Goal: Check status: Check status

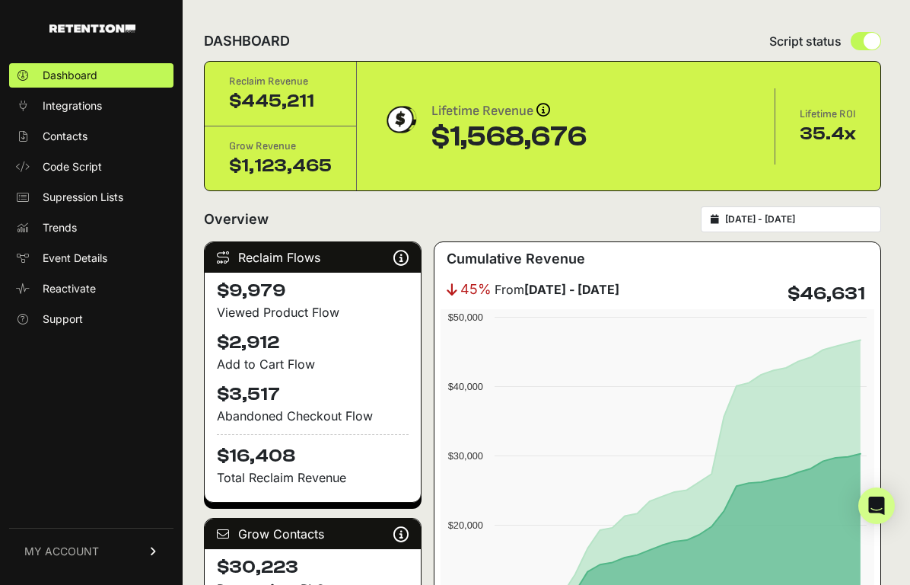
click at [780, 208] on div "[DATE] - [DATE]" at bounding box center [791, 219] width 180 height 26
type input "2025-09-01"
type input "2025-09-30"
click at [779, 215] on input "2025-09-01 - 2025-09-30" at bounding box center [798, 219] width 146 height 12
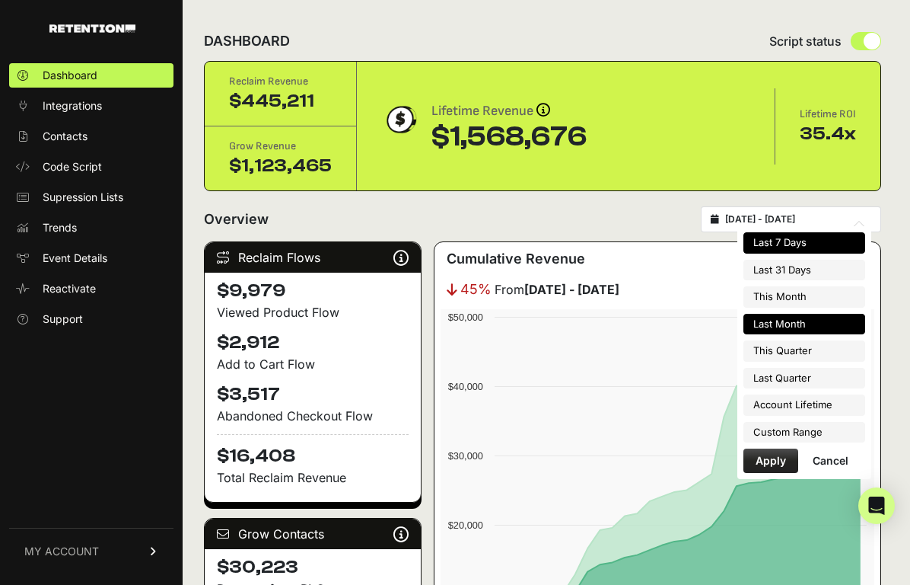
type input "2025-10-08"
type input "2025-10-14"
type input "2025-09-01"
type input "2025-09-30"
type input "2025-09-14"
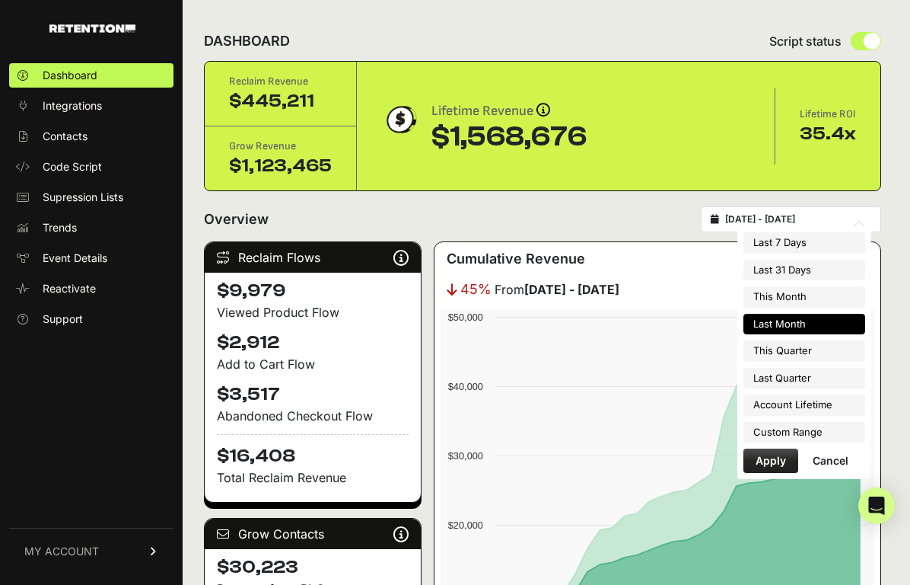
type input "2025-10-14"
type input "2025-09-01"
type input "2025-09-30"
type input "2025-10-01"
type input "2025-10-31"
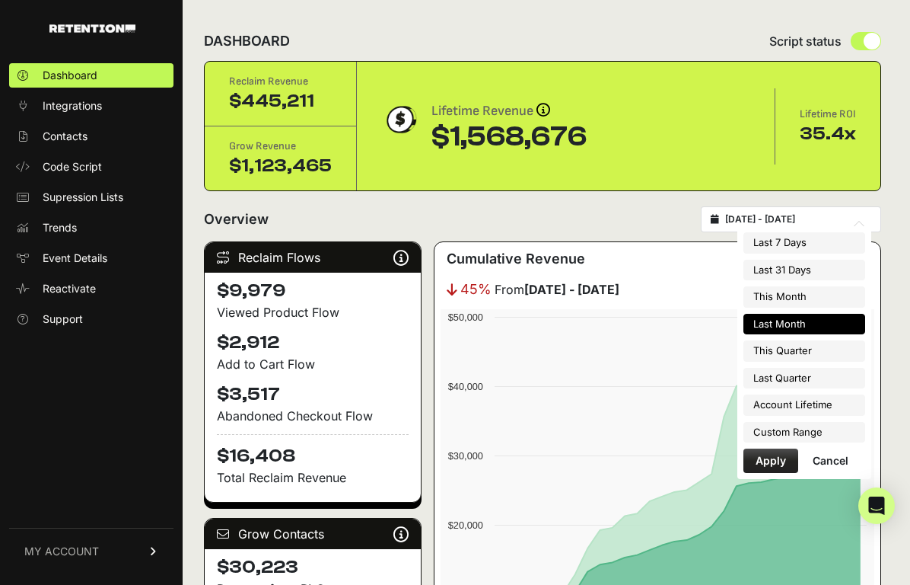
type input "2025-09-01"
type input "2025-09-30"
type input "2025-10-01"
type input "2025-12-31"
type input "2025-09-01"
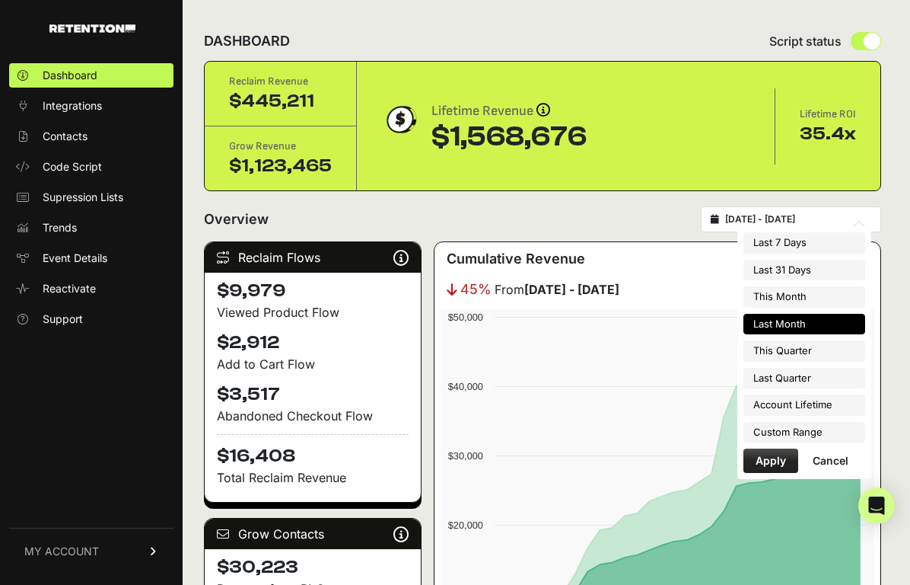
type input "2025-09-30"
type input "2023-06-16"
type input "[DATE]"
type input "2025-09-01"
type input "2025-09-30"
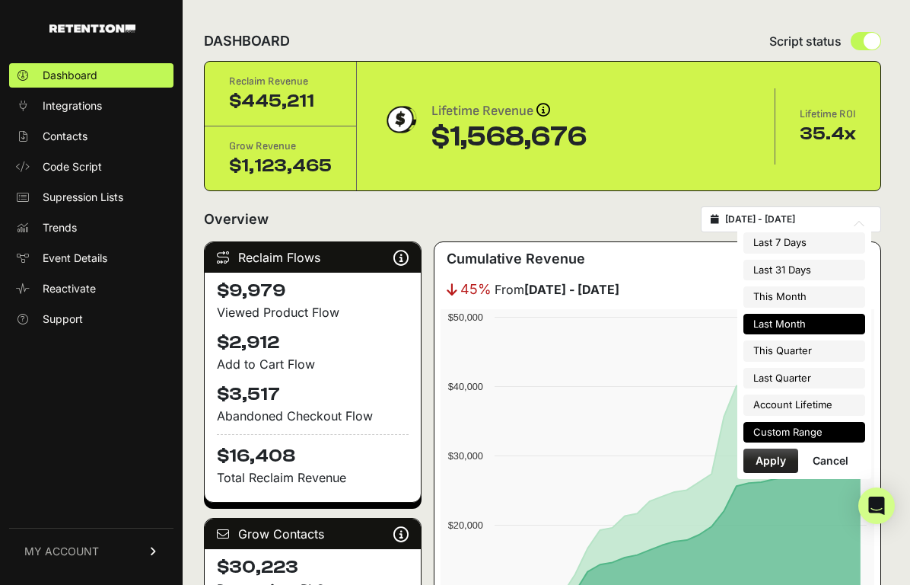
click at [796, 429] on li "Custom Range" at bounding box center [805, 432] width 122 height 21
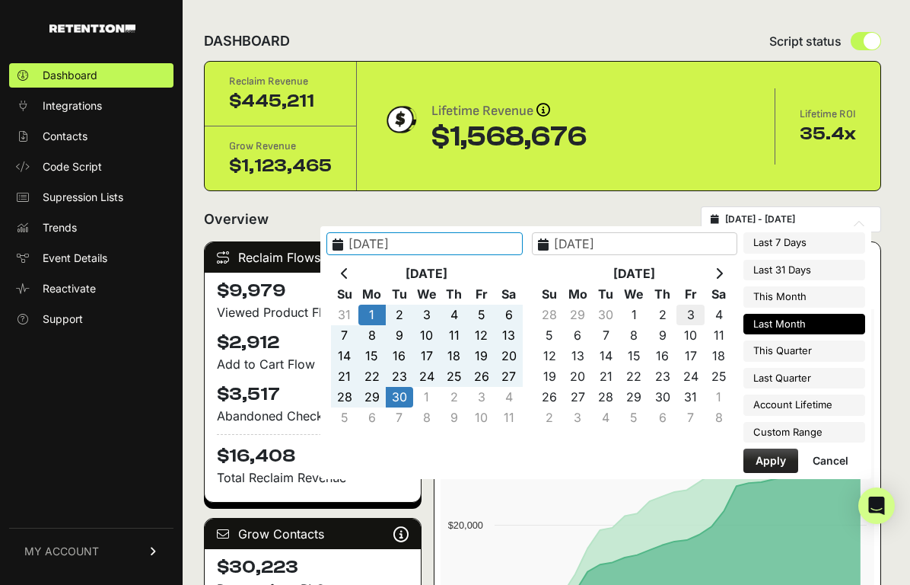
type input "2023-06-16"
type input "[DATE]"
type input "2025-07-01"
type input "2025-09-30"
type input "2025-10-01"
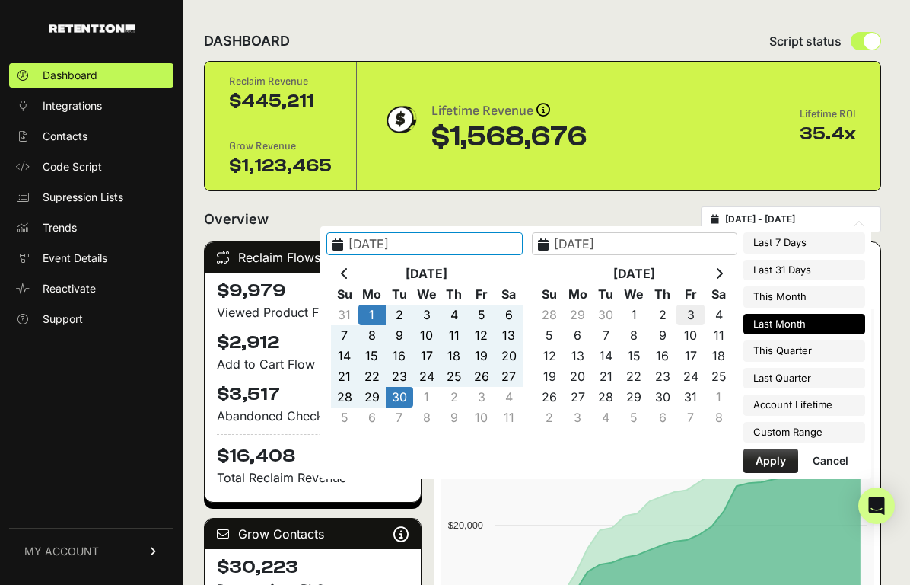
type input "2025-12-31"
type input "2025-09-01"
type input "2025-09-30"
click at [349, 269] on icon at bounding box center [345, 273] width 8 height 12
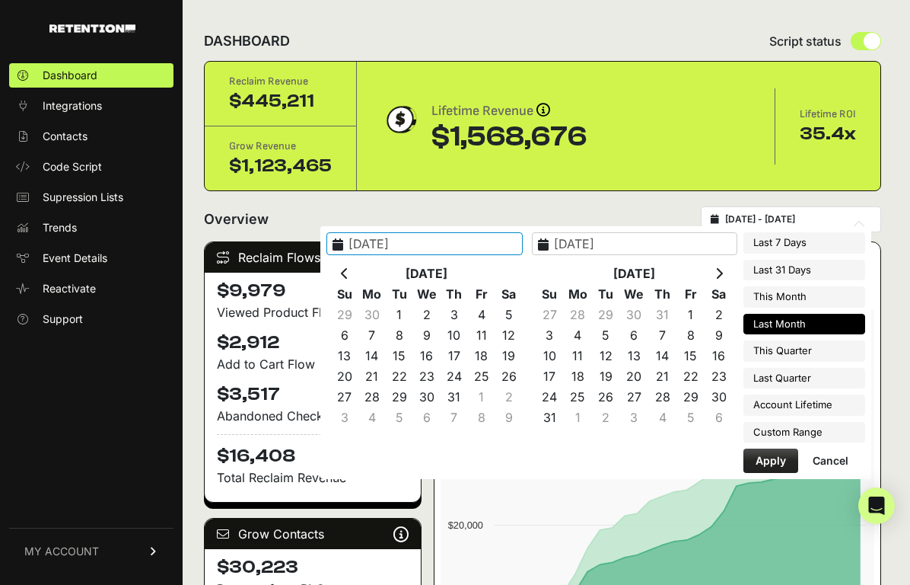
click at [349, 269] on icon at bounding box center [345, 273] width 8 height 12
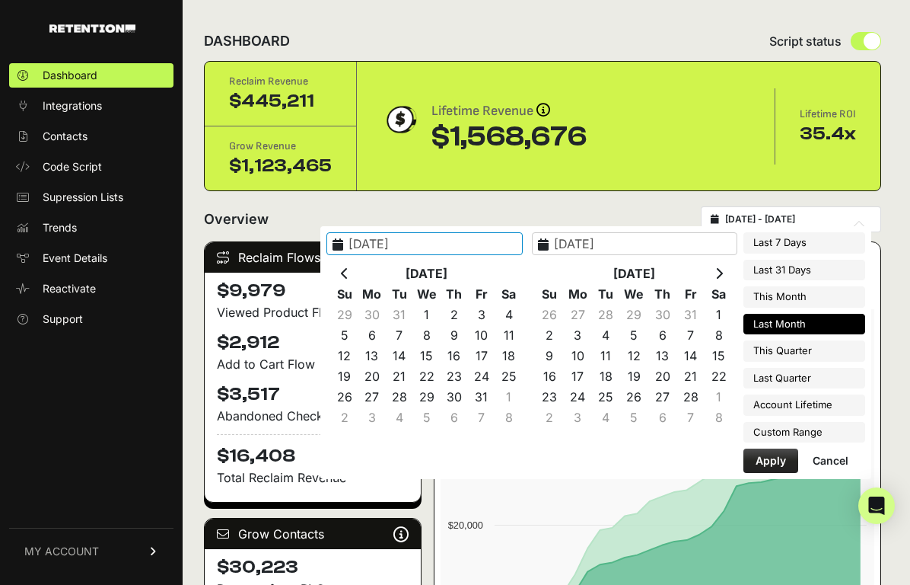
click at [349, 269] on icon at bounding box center [345, 273] width 8 height 12
type input "2024-12-01"
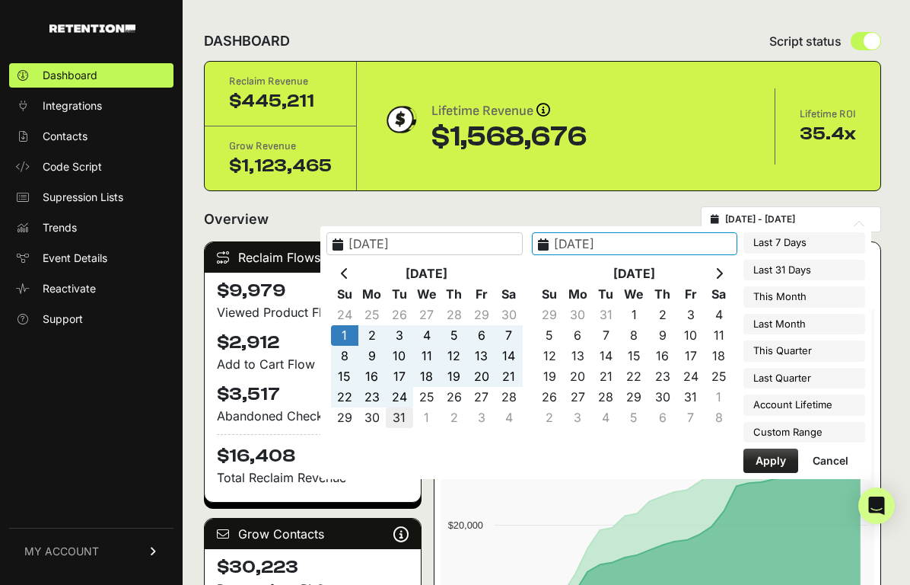
type input "2024-12-31"
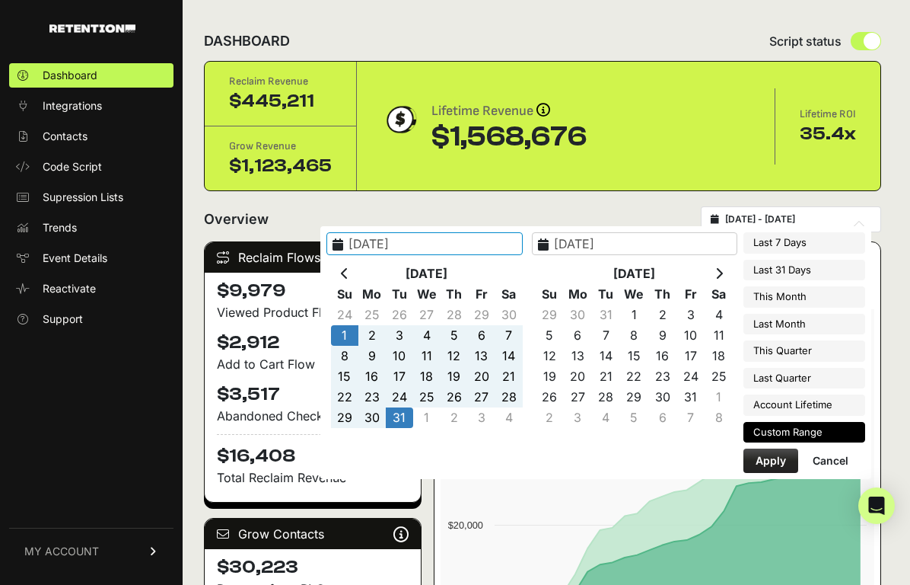
type input "2024-12-01"
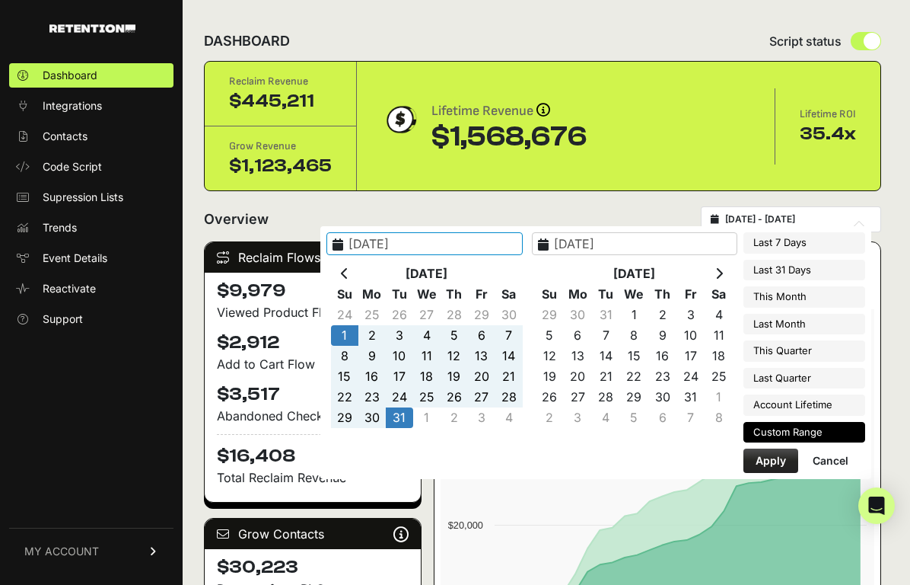
click at [759, 462] on button "Apply" at bounding box center [771, 460] width 55 height 24
type input "2024-12-01 - 2024-12-31"
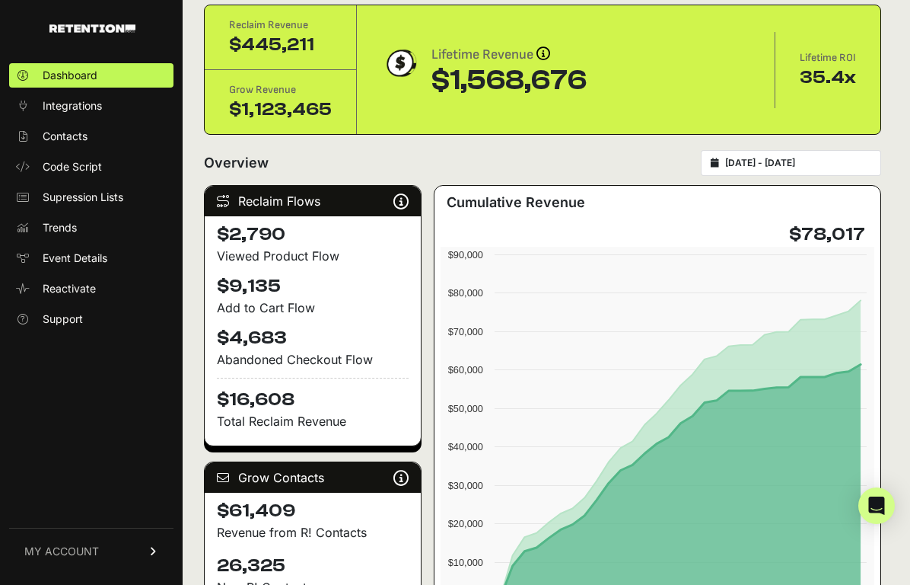
scroll to position [53, 0]
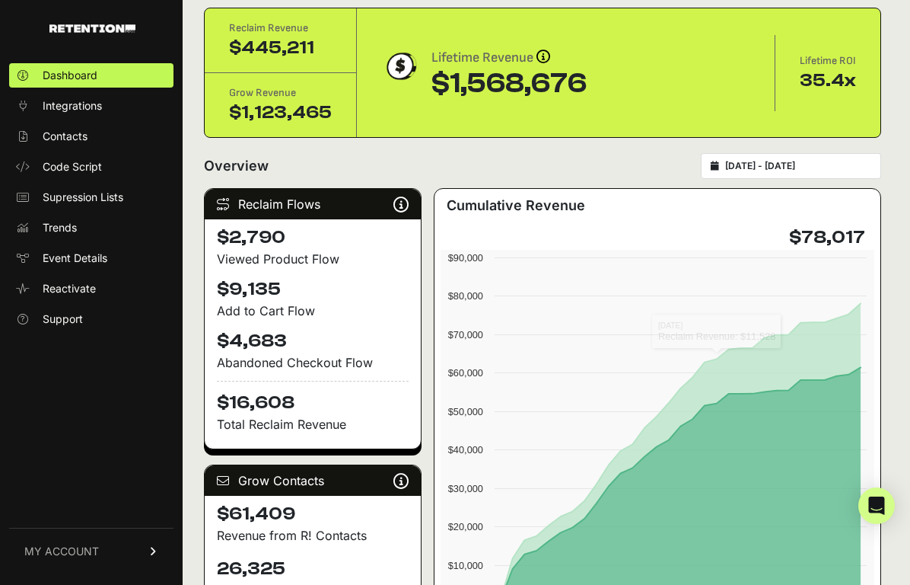
click at [804, 154] on div "2024-12-01 - 2024-12-31" at bounding box center [791, 166] width 180 height 26
type input "2024-12-01"
type input "2024-12-31"
click at [802, 164] on input "2024-12-01 - 2024-12-31" at bounding box center [798, 166] width 146 height 12
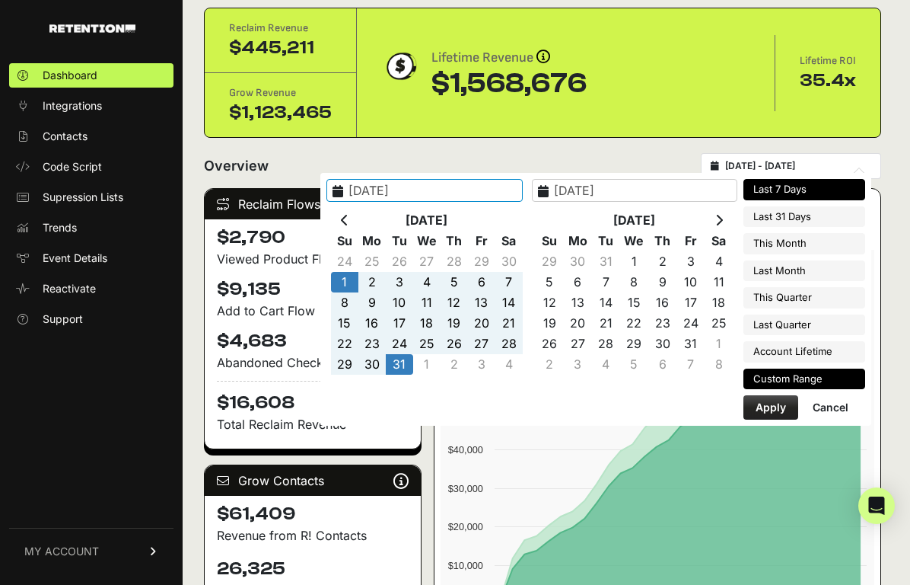
type input "2025-10-08"
type input "2025-10-14"
type input "2025-09-14"
type input "2025-10-14"
type input "2025-10-01"
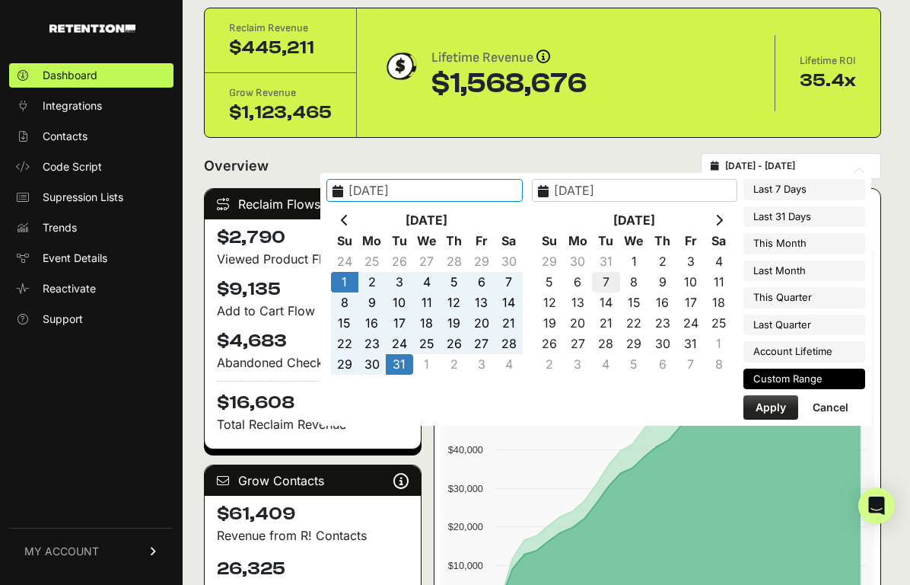
type input "2025-10-31"
type input "2024-12-01"
type input "2024-12-31"
click at [349, 222] on icon at bounding box center [345, 220] width 8 height 12
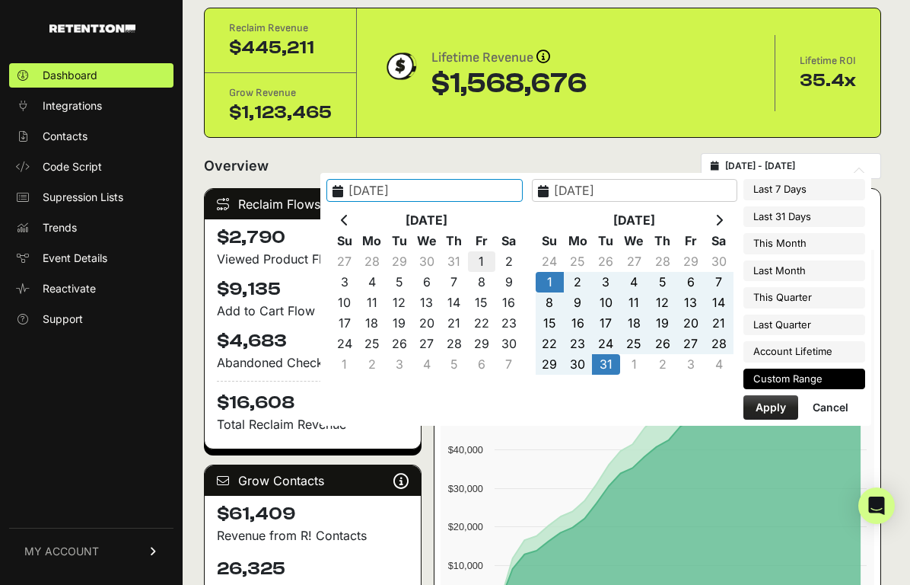
type input "[DATE]"
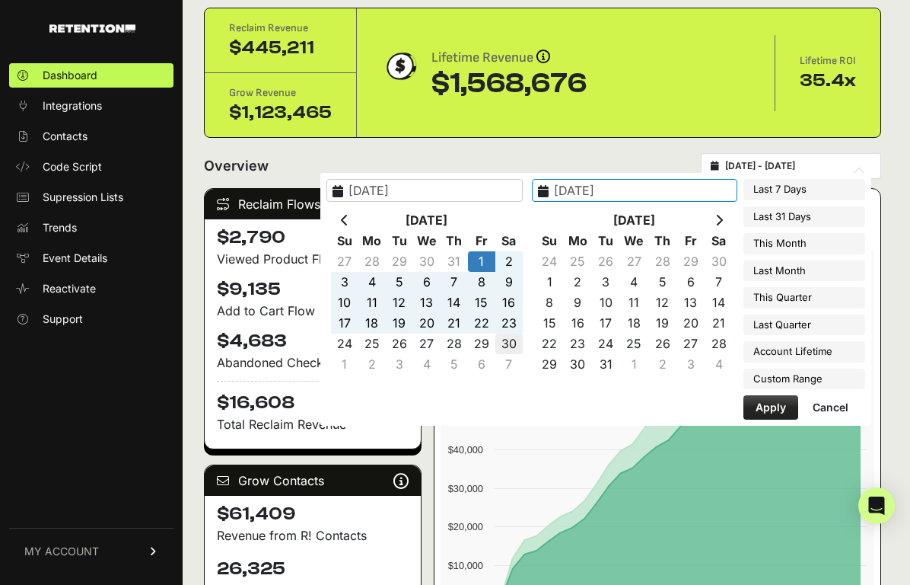
type input "2024-11-30"
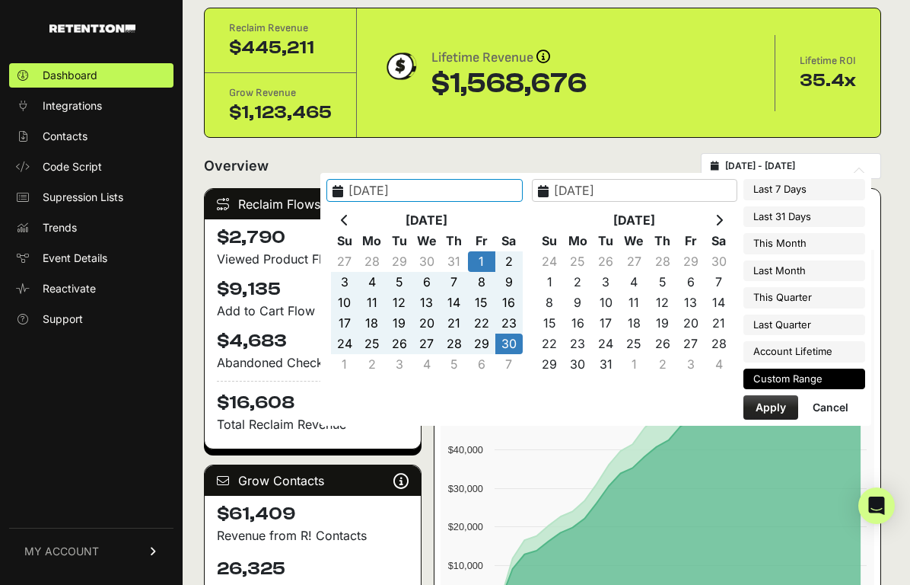
type input "[DATE]"
click at [769, 407] on button "Apply" at bounding box center [771, 407] width 55 height 24
type input "2024-11-01 - 2024-11-30"
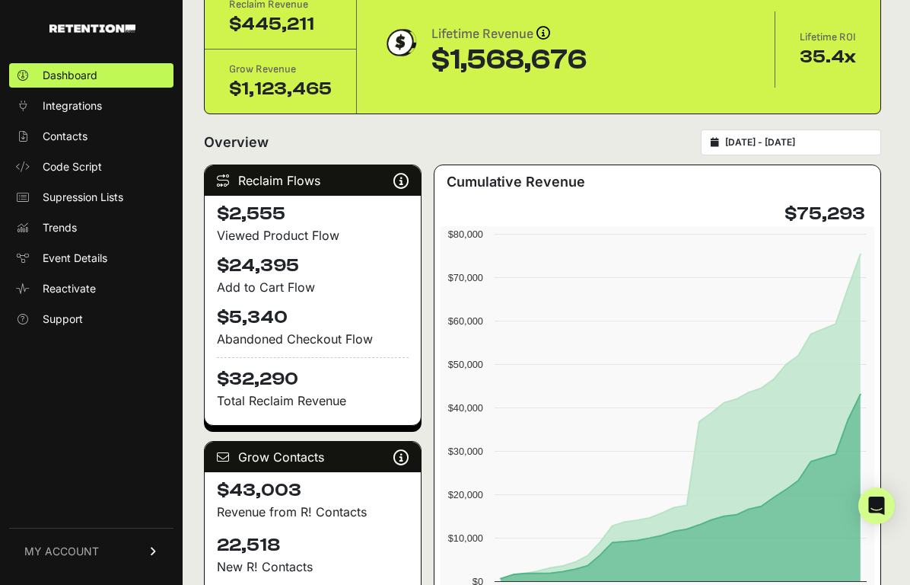
scroll to position [74, 0]
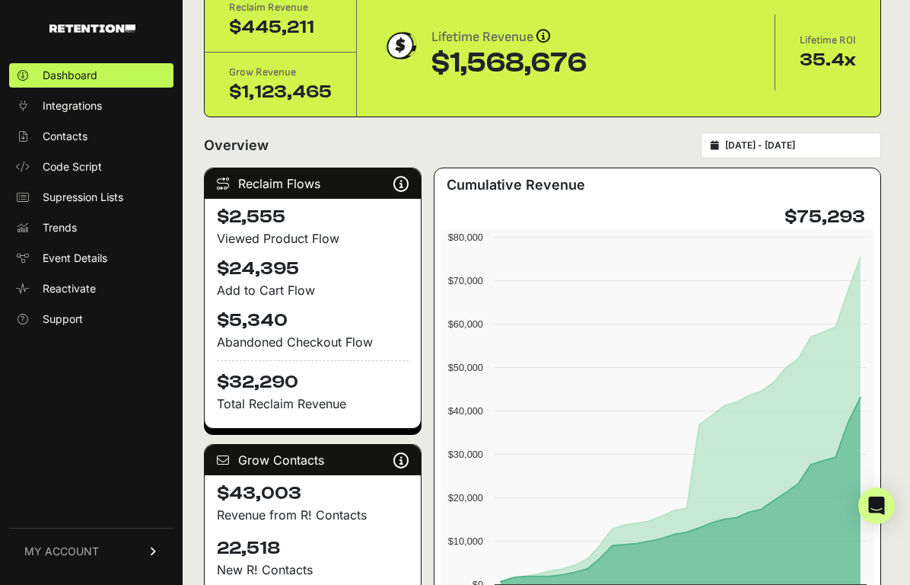
type input "2024-11-01"
type input "2024-11-30"
click at [780, 145] on input "2024-11-01 - 2024-11-30" at bounding box center [798, 145] width 146 height 12
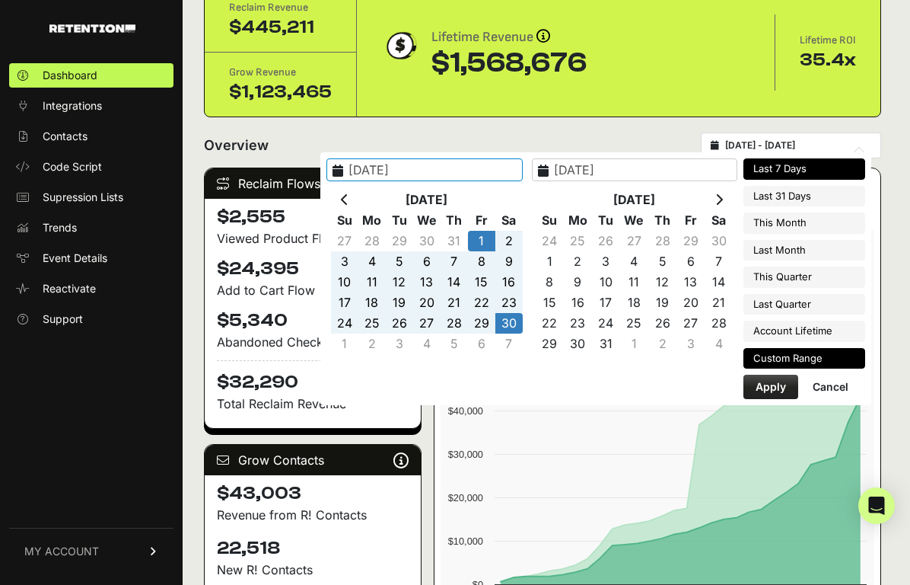
type input "2025-10-08"
type input "2025-10-14"
type input "2024-11-01"
type input "2024-11-30"
click at [359, 194] on th at bounding box center [344, 200] width 27 height 21
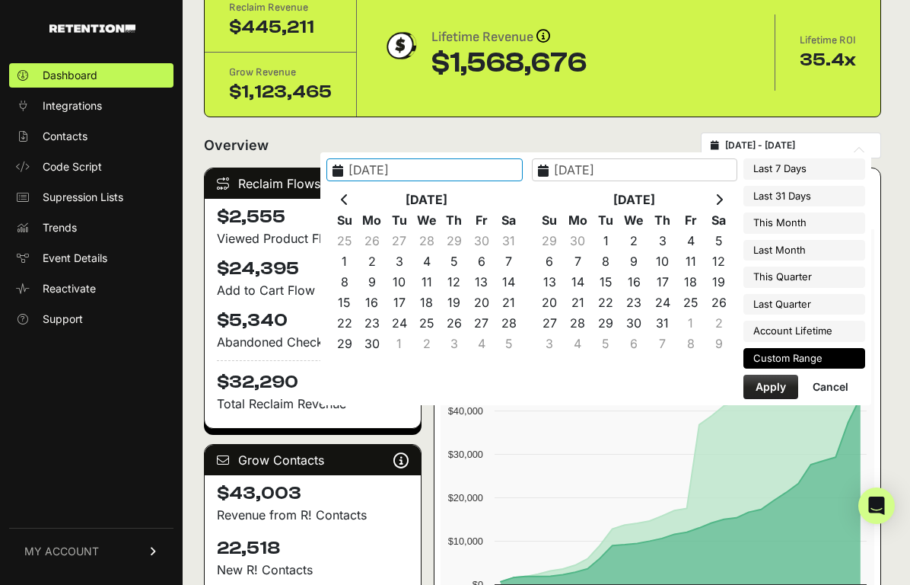
click at [359, 194] on th at bounding box center [344, 200] width 27 height 21
click at [359, 202] on th at bounding box center [344, 200] width 27 height 21
type input "2024-07-01"
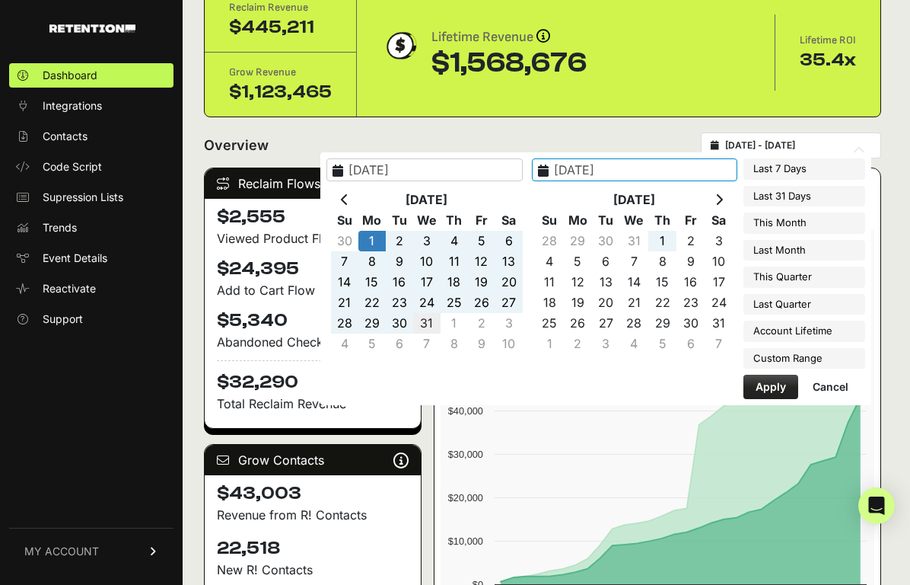
type input "2024-07-31"
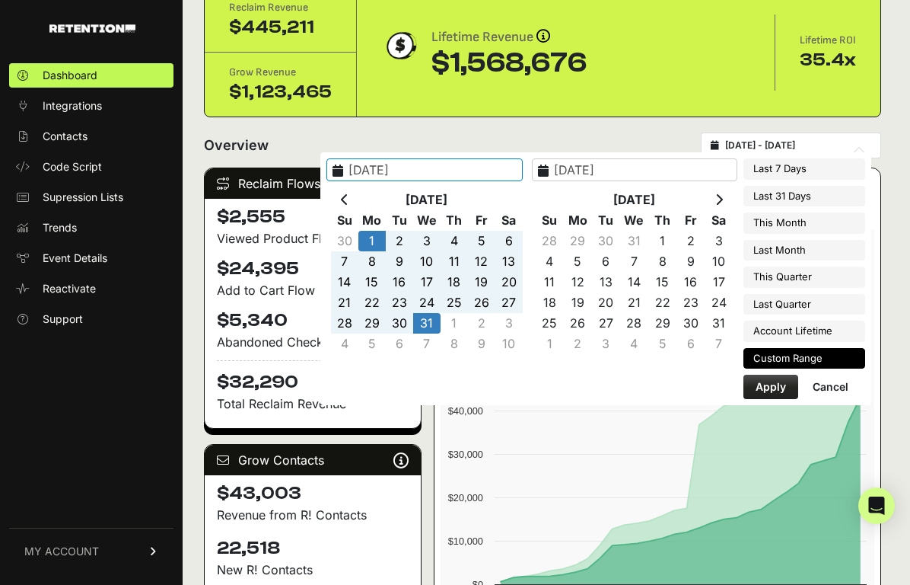
type input "2024-07-01"
click at [779, 394] on button "Apply" at bounding box center [771, 387] width 55 height 24
type input "2024-07-01 - 2024-07-31"
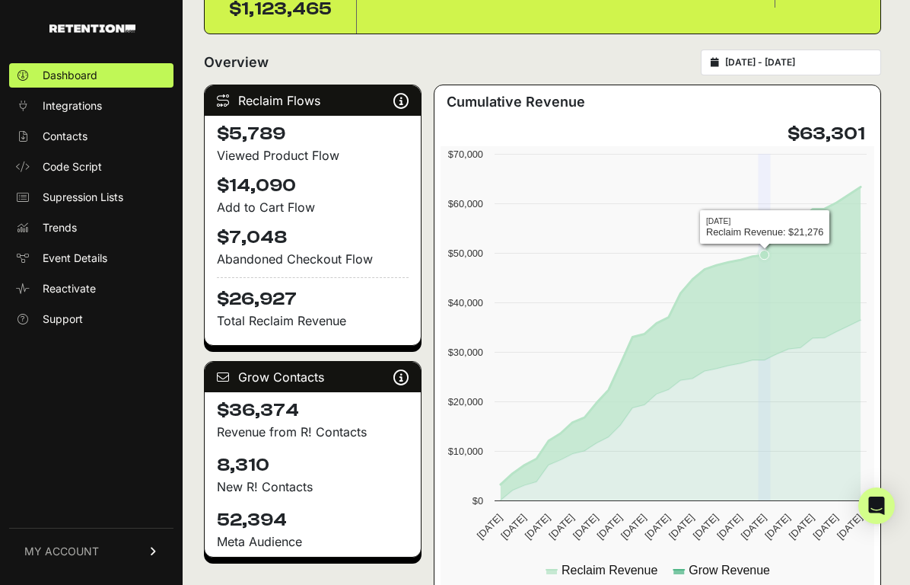
scroll to position [144, 0]
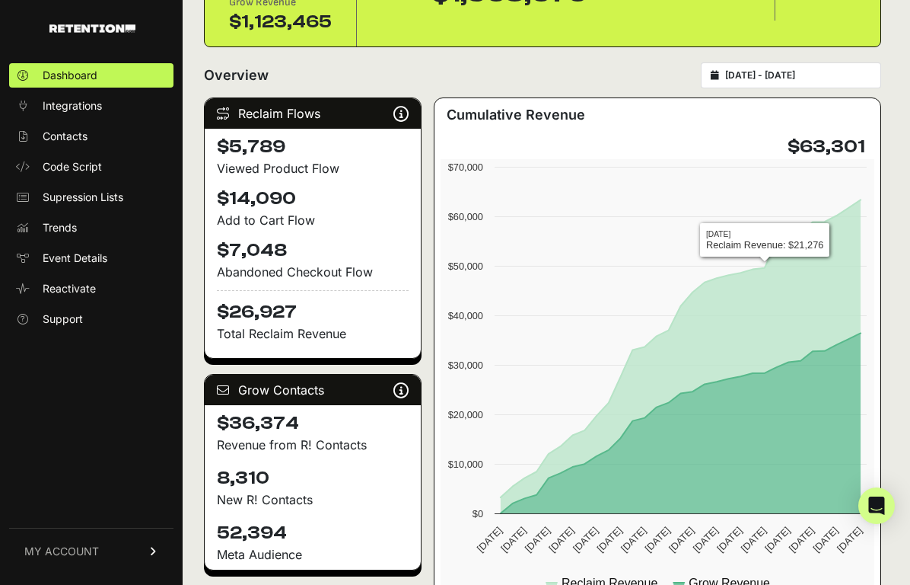
type input "[DATE]"
click at [773, 75] on input "[DATE] - [DATE]" at bounding box center [798, 75] width 146 height 12
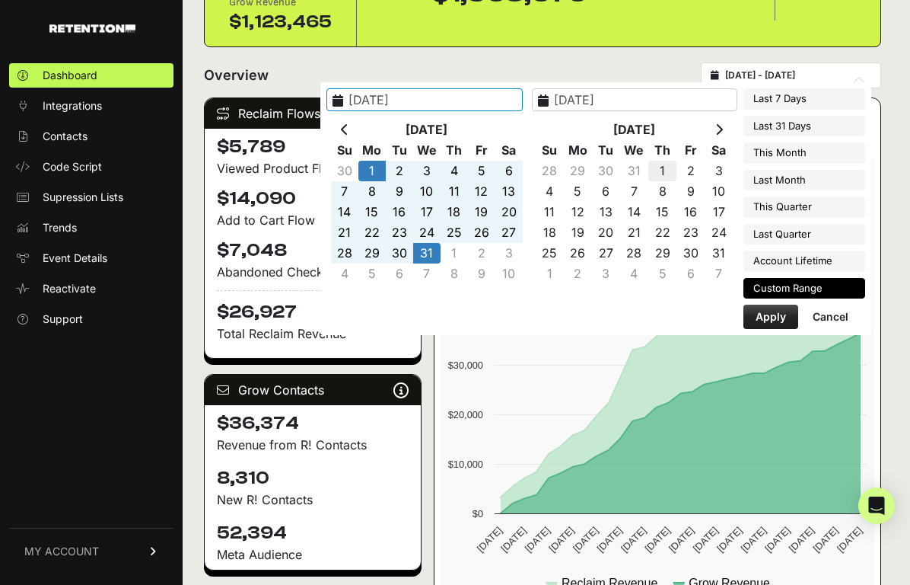
type input "[DATE]"
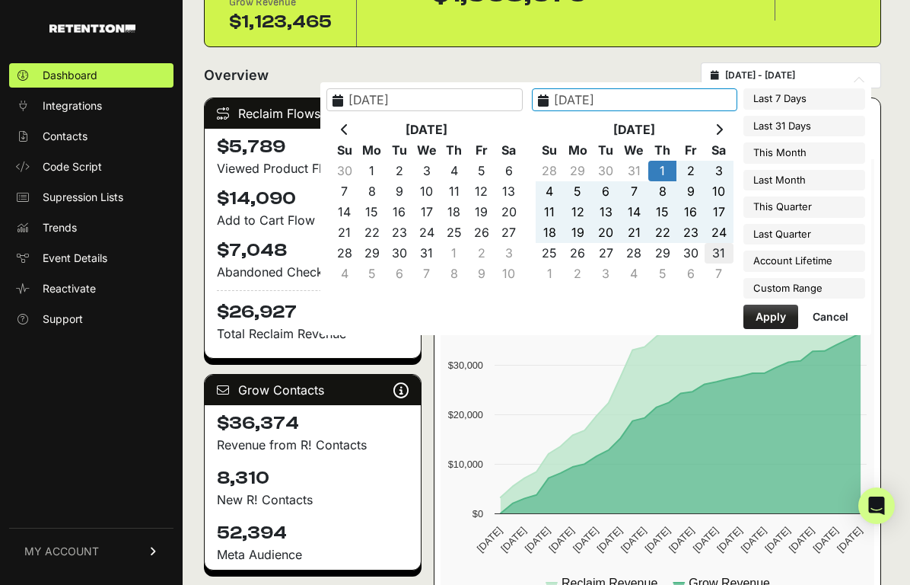
type input "[DATE]"
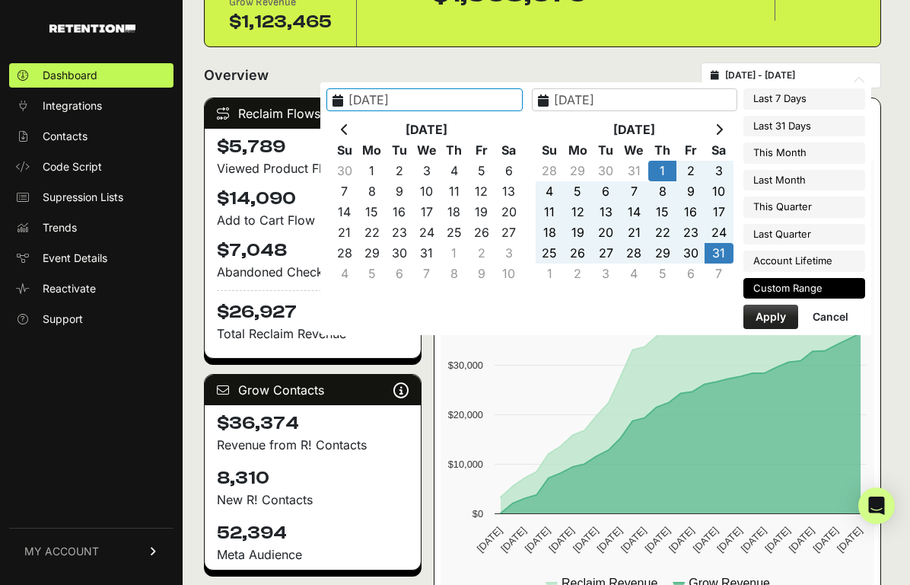
type input "[DATE]"
click at [761, 308] on button "Apply" at bounding box center [771, 316] width 55 height 24
type input "[DATE] - [DATE]"
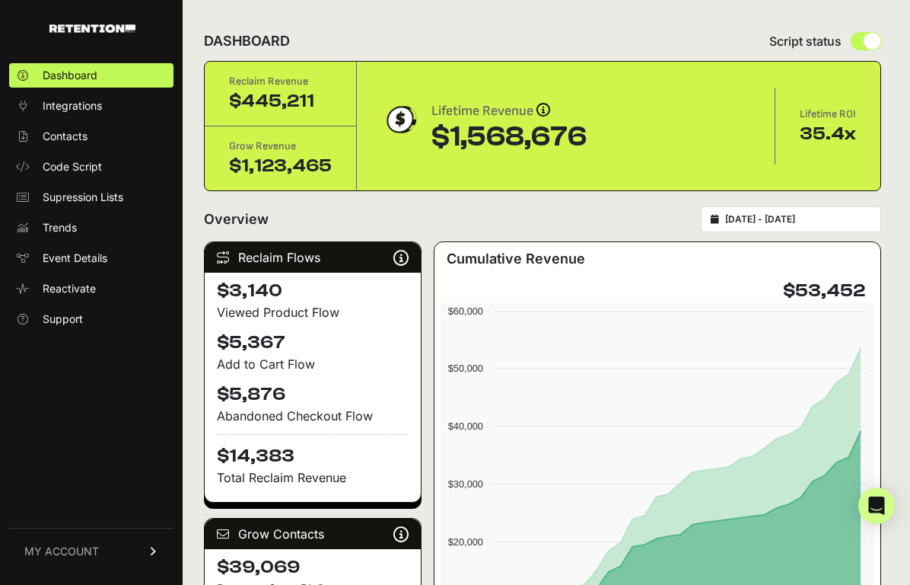
type input "[DATE]"
click at [793, 218] on input "[DATE] - [DATE]" at bounding box center [798, 219] width 146 height 12
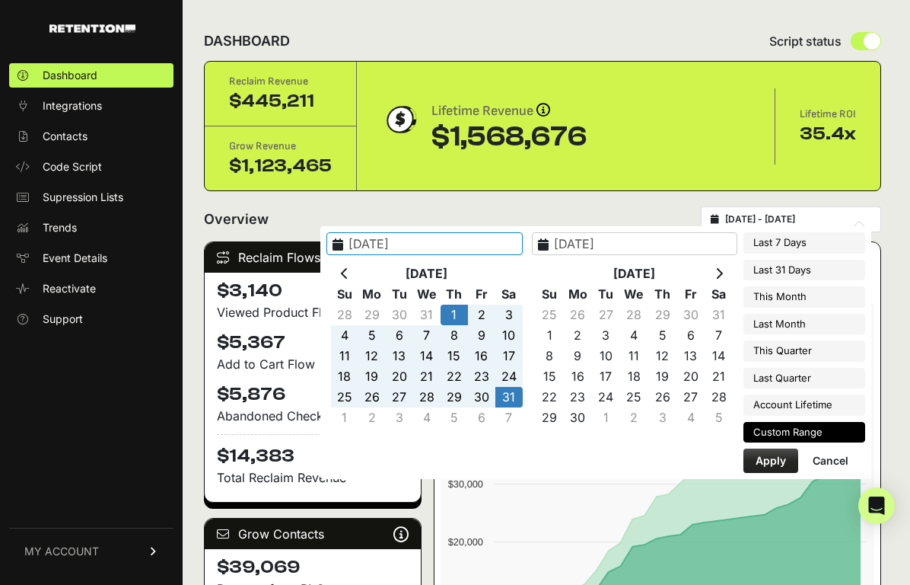
type input "[DATE]"
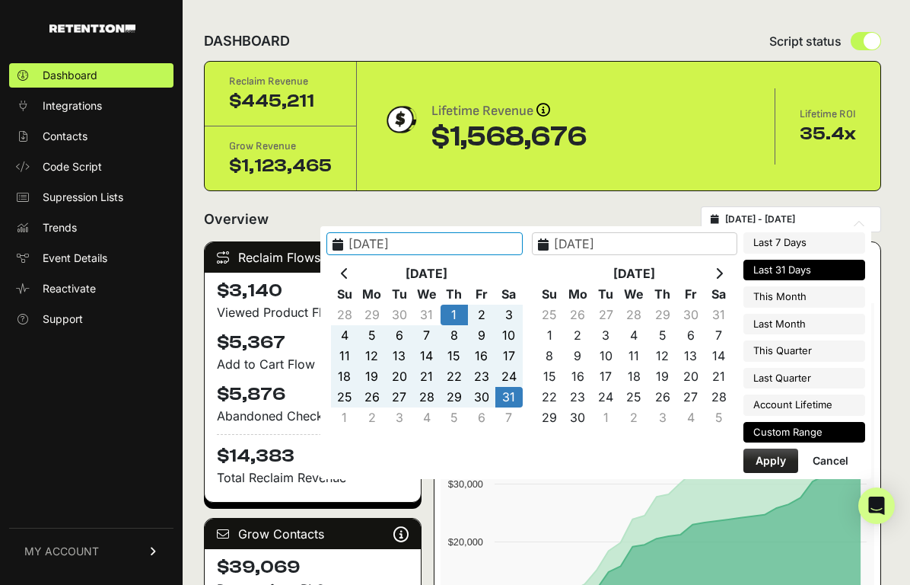
type input "[DATE]"
click at [721, 275] on icon at bounding box center [720, 273] width 8 height 12
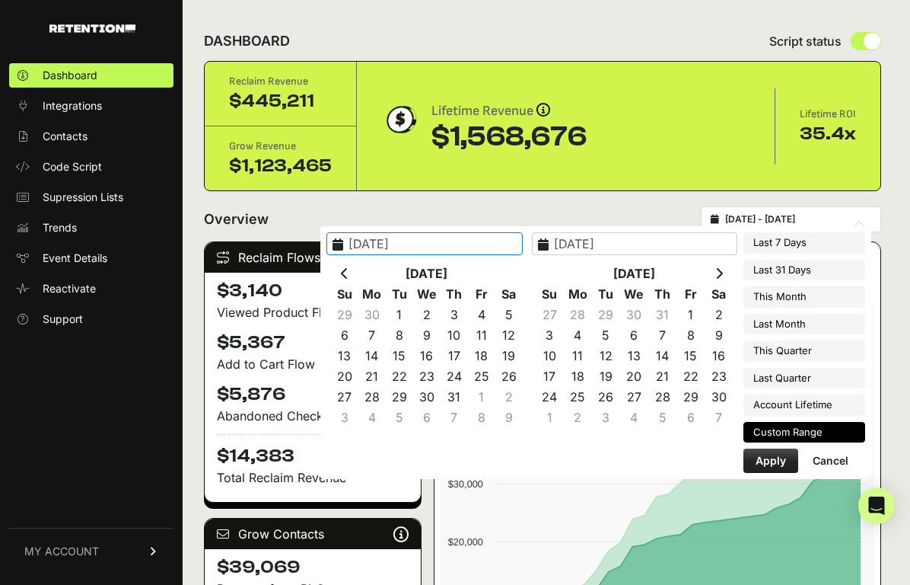
click at [721, 275] on icon at bounding box center [720, 273] width 8 height 12
click at [359, 273] on th at bounding box center [344, 273] width 27 height 21
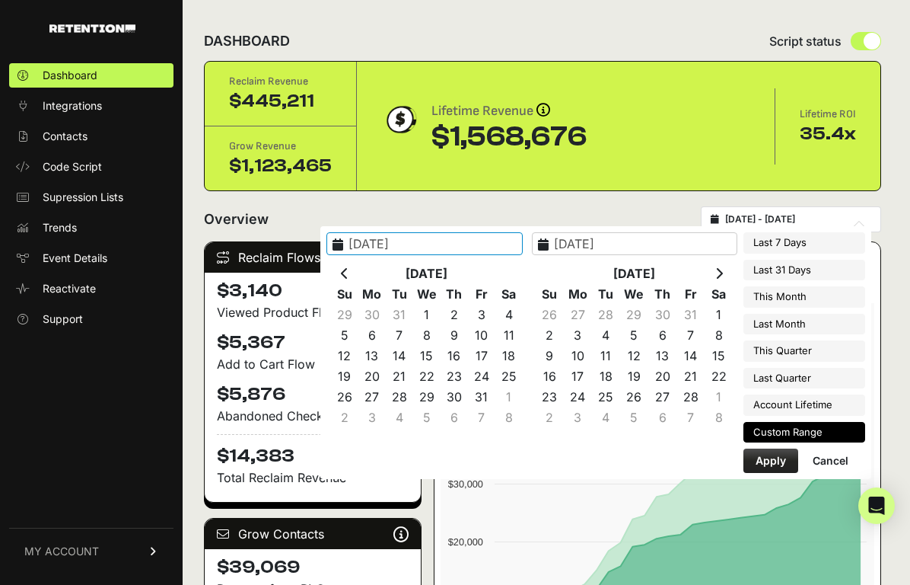
click at [359, 273] on th at bounding box center [344, 273] width 27 height 21
click at [349, 273] on icon at bounding box center [345, 273] width 8 height 12
click at [349, 275] on icon at bounding box center [345, 273] width 8 height 12
type input "2024-10-01"
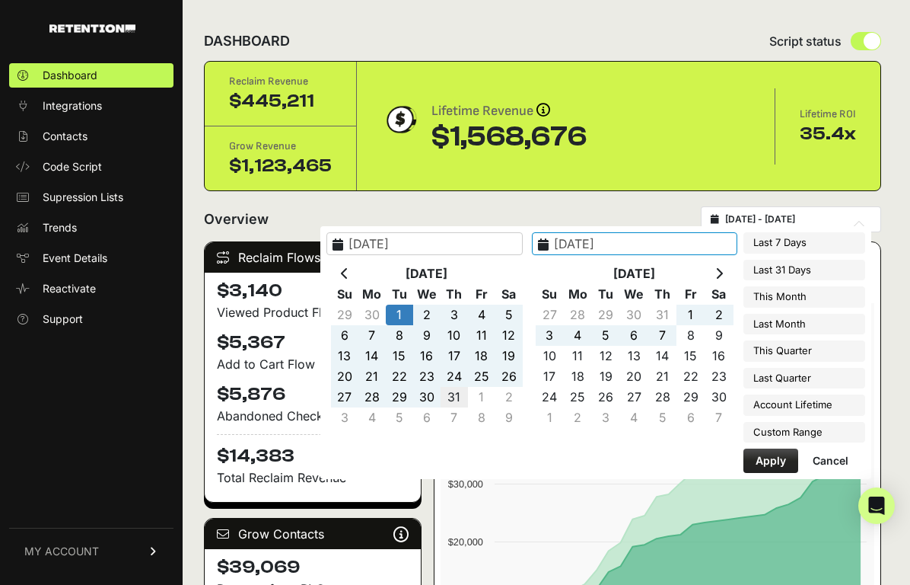
type input "2024-10-31"
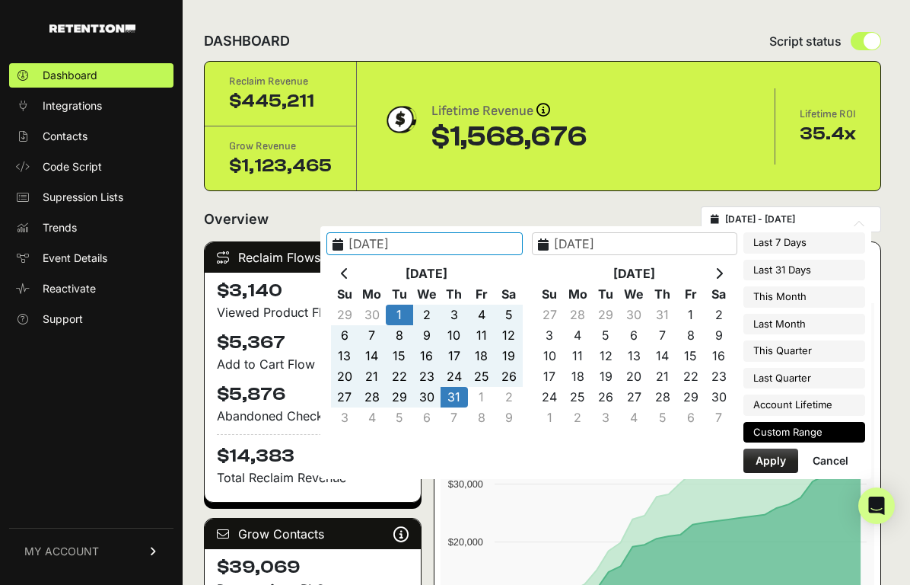
type input "2024-10-01"
click at [763, 460] on button "Apply" at bounding box center [771, 460] width 55 height 24
type input "[DATE] - [DATE]"
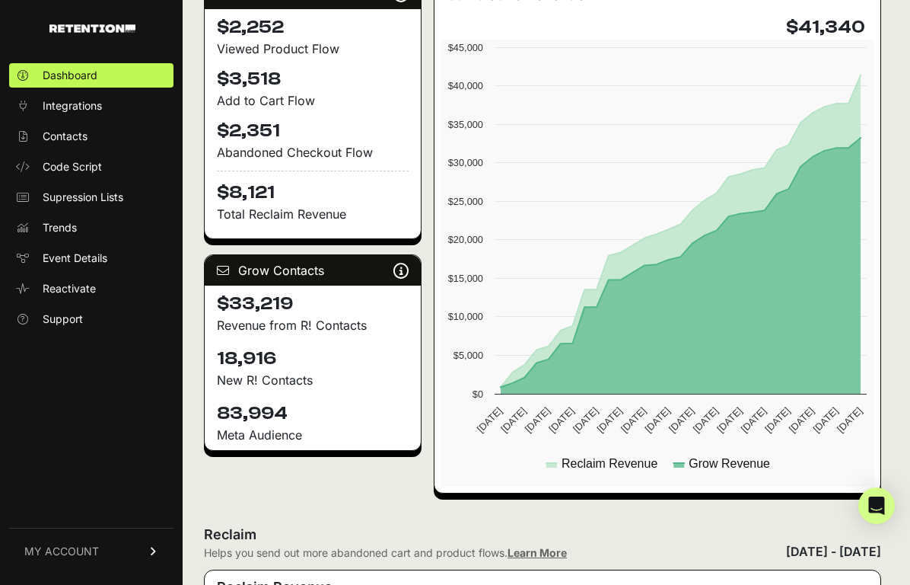
scroll to position [264, 0]
